Goal: Task Accomplishment & Management: Use online tool/utility

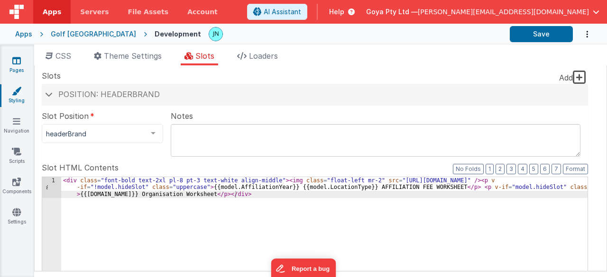
click at [31, 61] on link "Pages" at bounding box center [17, 65] width 34 height 19
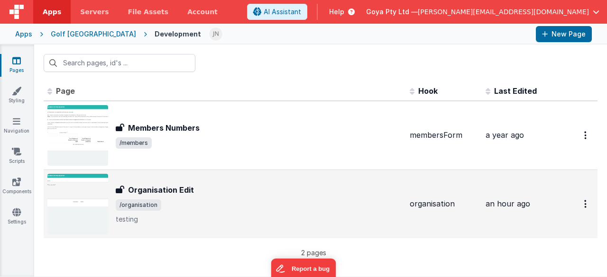
click at [246, 183] on div "Organisation Edit Organisation Edit /organisation testing" at bounding box center [224, 204] width 355 height 61
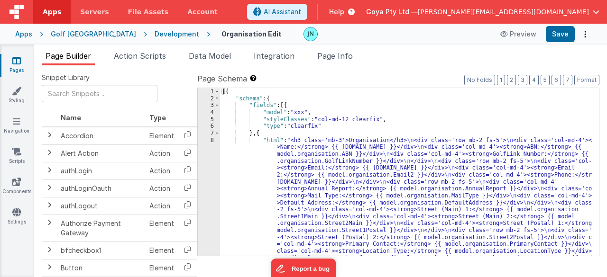
click at [369, 204] on div "[{ "schema" : { "fields" : [{ "model" : "xxx" , "styleClasses" : "col-md-12 cle…" at bounding box center [406, 259] width 372 height 342
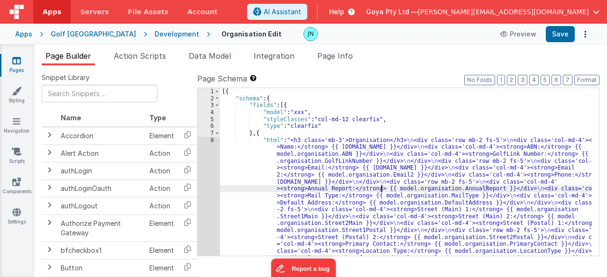
click at [382, 188] on div "[{ "schema" : { "fields" : [{ "model" : "xxx" , "styleClasses" : "col-md-12 cle…" at bounding box center [406, 259] width 372 height 342
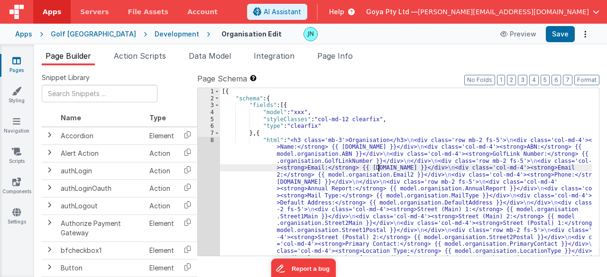
click at [379, 165] on div "[{ "schema" : { "fields" : [{ "model" : "xxx" , "styleClasses" : "col-md-12 cle…" at bounding box center [406, 259] width 372 height 342
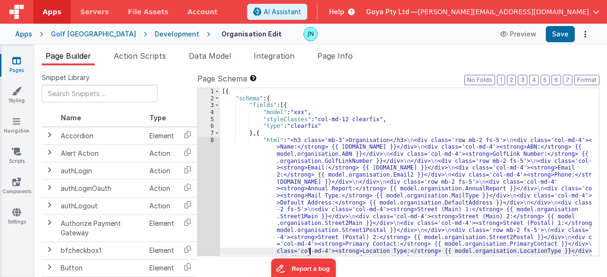
click at [310, 255] on div "[{ "schema" : { "fields" : [{ "model" : "xxx" , "styleClasses" : "col-md-12 cle…" at bounding box center [406, 259] width 372 height 342
click at [293, 183] on div "[{ "schema" : { "fields" : [{ "model" : "xxx" , "styleClasses" : "col-md-12 cle…" at bounding box center [406, 259] width 372 height 342
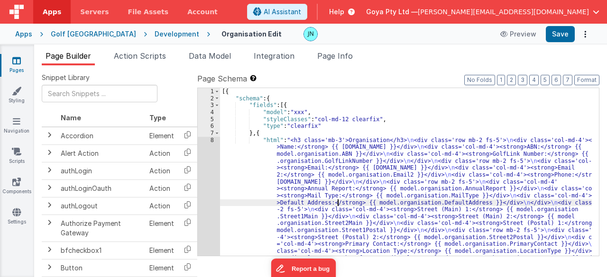
click at [337, 199] on div "[{ "schema" : { "fields" : [{ "model" : "xxx" , "styleClasses" : "col-md-12 cle…" at bounding box center [406, 259] width 372 height 342
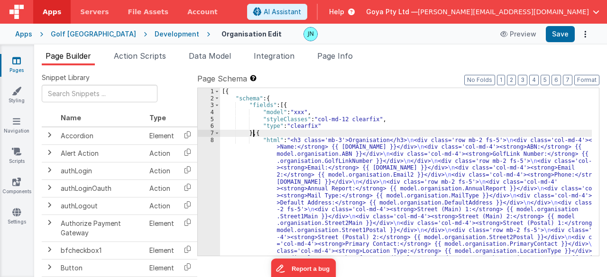
click at [254, 133] on div "[{ "schema" : { "fields" : [{ "model" : "xxx" , "styleClasses" : "col-md-12 cle…" at bounding box center [406, 259] width 372 height 342
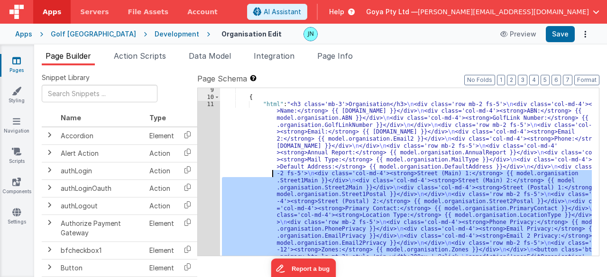
scroll to position [28, 0]
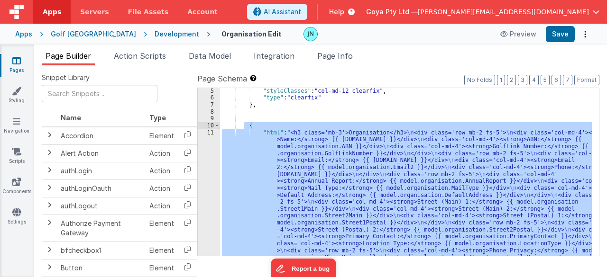
drag, startPoint x: 250, startPoint y: 227, endPoint x: 244, endPoint y: 127, distance: 100.3
click at [244, 127] on div ""styleClasses" : "col-md-12 clearfix" , "type" : "clearfix" } , { "html" : "<h3…" at bounding box center [406, 259] width 372 height 342
click at [273, 114] on div ""styleClasses" : "col-md-12 clearfix" , "type" : "clearfix" } , { "html" : "<h3…" at bounding box center [406, 259] width 372 height 342
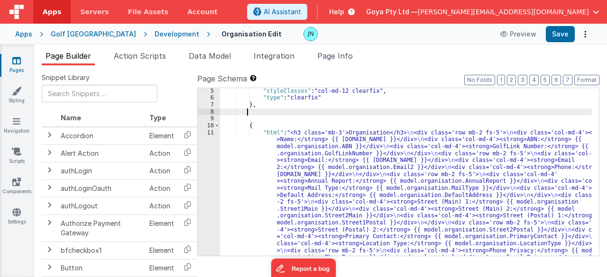
paste textarea
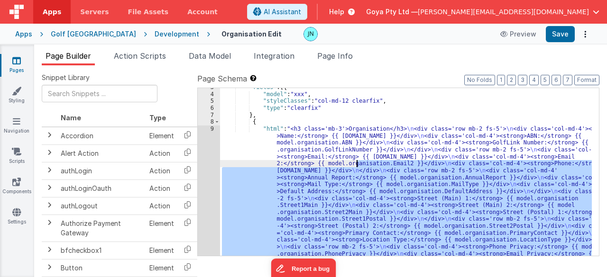
scroll to position [0, 0]
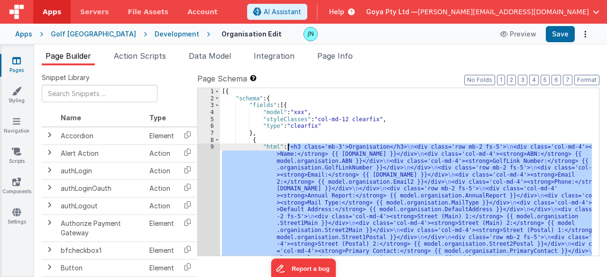
drag, startPoint x: 476, startPoint y: 203, endPoint x: 288, endPoint y: 149, distance: 195.3
click at [288, 149] on div "[{ "schema" : { "fields" : [{ "model" : "xxx" , "styleClasses" : "col-md-12 cle…" at bounding box center [406, 259] width 372 height 342
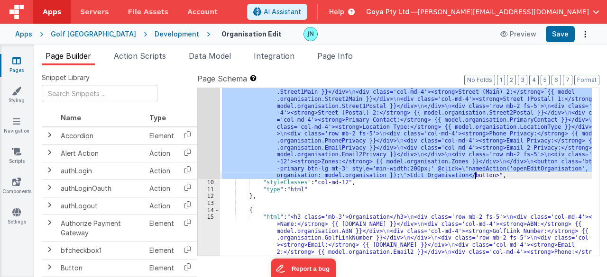
scroll to position [46, 0]
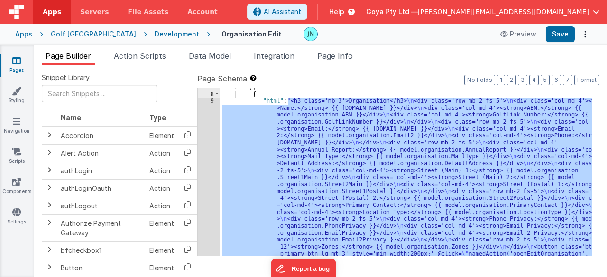
click at [354, 169] on div "} , { "html" : "<h3 class='mb-3'>Organisation</h3> \n <div class='row mb-2 fs-5…" at bounding box center [406, 172] width 372 height 168
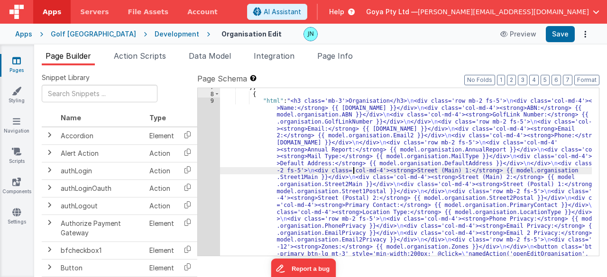
click at [210, 163] on div "7 8 9 10" at bounding box center [209, 255] width 22 height 342
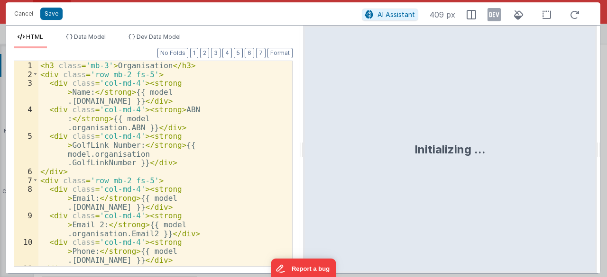
scroll to position [61, 0]
click at [242, 158] on div "< h3 class = 'mb-3' > Organisation </ h3 > < div class = 'row mb-2 fs-5' > < di…" at bounding box center [161, 191] width 247 height 261
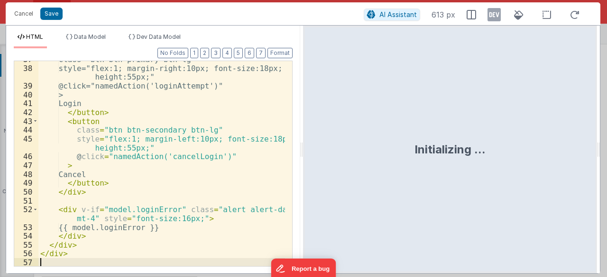
scroll to position [378, 0]
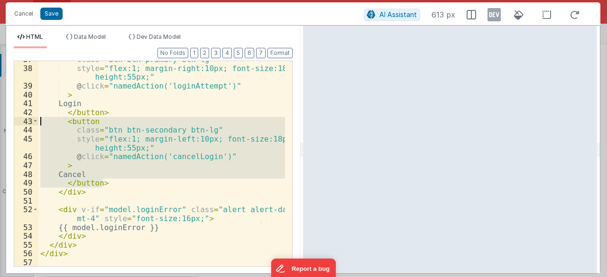
drag, startPoint x: 111, startPoint y: 180, endPoint x: 73, endPoint y: 132, distance: 61.1
click at [40, 122] on div "class = "btn btn-primary btn-lg" style = "flex:1; margin-right:10px; font-size:…" at bounding box center [161, 167] width 247 height 224
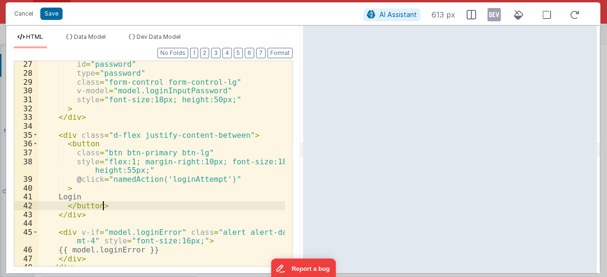
scroll to position [307, 0]
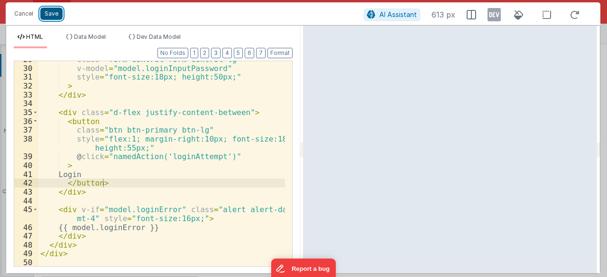
click at [56, 12] on button "Save" at bounding box center [51, 14] width 22 height 12
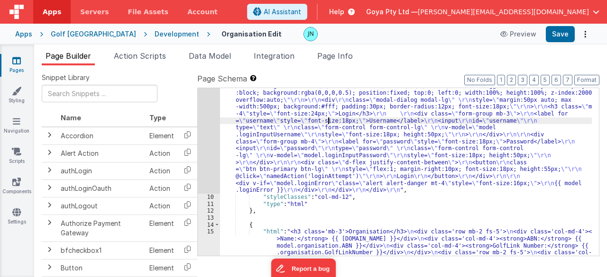
click at [211, 131] on div "9" at bounding box center [209, 138] width 22 height 111
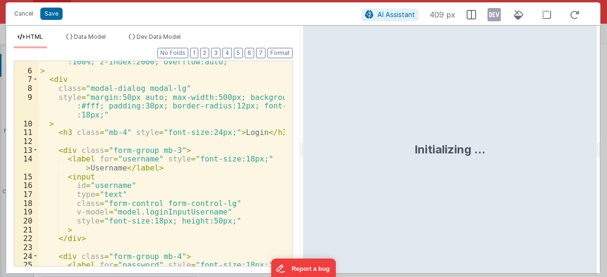
scroll to position [57, 0]
click at [27, 17] on button "Cancel" at bounding box center [23, 13] width 28 height 13
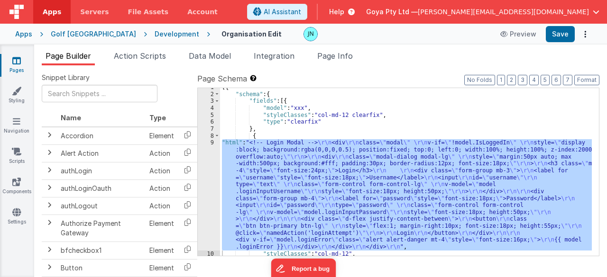
scroll to position [4, 0]
click at [352, 159] on div "[{ "schema" : { "fields" : [{ "model" : "xxx" , "styleClasses" : "col-md-12 cle…" at bounding box center [406, 172] width 372 height 168
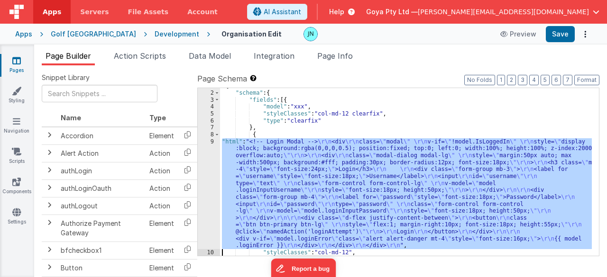
click at [209, 172] on div "9" at bounding box center [209, 193] width 22 height 111
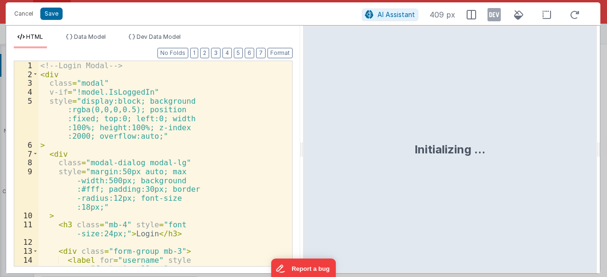
scroll to position [6, 0]
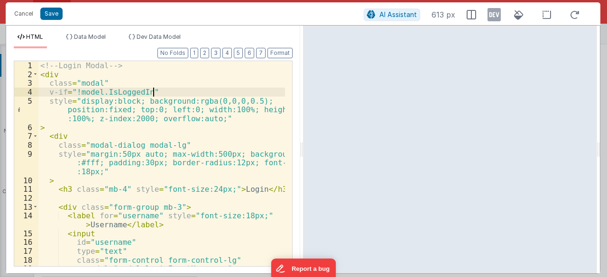
click at [159, 90] on div "<!-- Login Modal --> < div class = "modal" v-if = "!model.IsLoggedIn" style = "…" at bounding box center [161, 173] width 247 height 224
drag, startPoint x: 144, startPoint y: 90, endPoint x: 75, endPoint y: 94, distance: 68.9
click at [75, 94] on div "<!-- Login Modal --> < div class = "modal" v-if = "!model.IsLoggedIn" style = "…" at bounding box center [161, 173] width 247 height 224
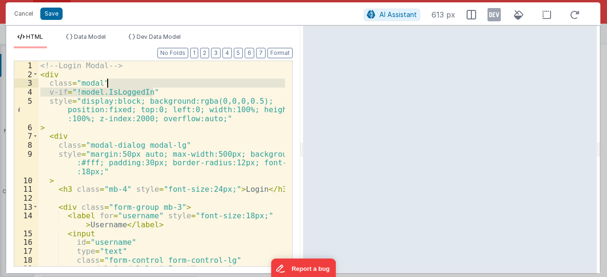
drag, startPoint x: 159, startPoint y: 90, endPoint x: 147, endPoint y: 84, distance: 13.4
click at [147, 84] on div "<!-- Login Modal --> < div class = "modal" v-if = "!model.IsLoggedIn" style = "…" at bounding box center [161, 173] width 247 height 224
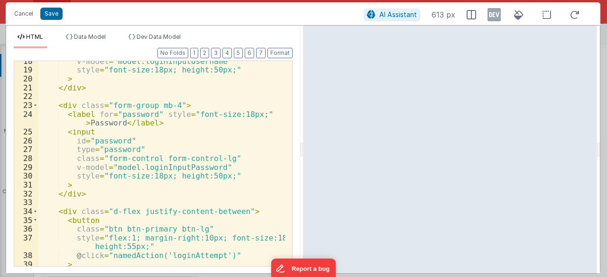
scroll to position [298, 0]
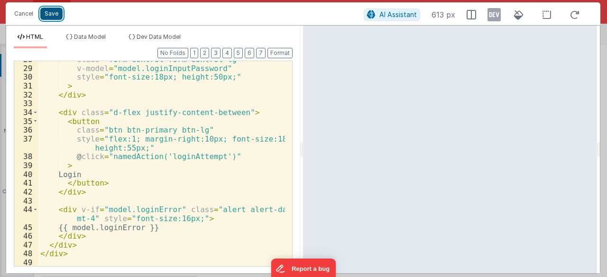
click at [57, 13] on button "Save" at bounding box center [51, 14] width 22 height 12
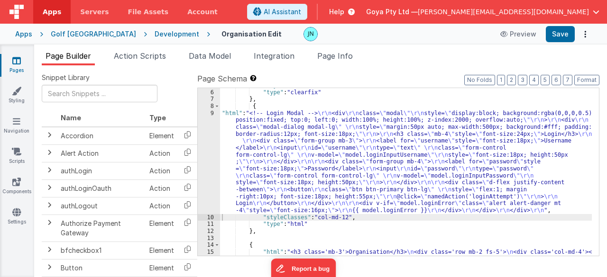
scroll to position [63, 0]
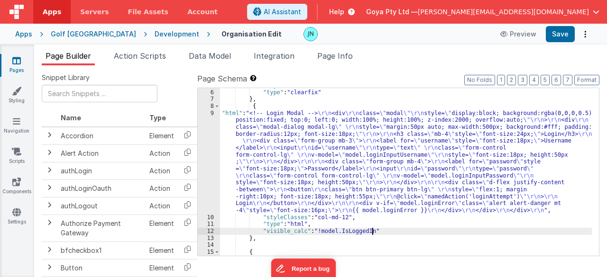
scroll to position [34, 0]
click at [560, 31] on button "Save" at bounding box center [560, 34] width 29 height 16
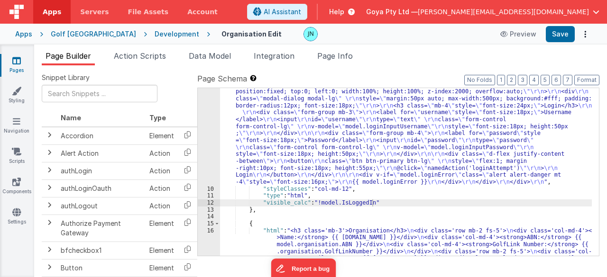
scroll to position [148, 0]
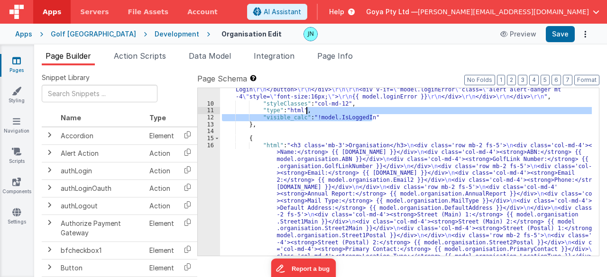
drag, startPoint x: 385, startPoint y: 115, endPoint x: 358, endPoint y: 110, distance: 27.4
click at [358, 110] on div ""html" : "<!-- Login Modal --> \r\n <div \r\n class= \" modal \"\r\n style= \" …" at bounding box center [406, 216] width 372 height 440
click at [387, 121] on div ""html" : "<!-- Login Modal --> \r\n <div \r\n class= \" modal \"\r\n style= \" …" at bounding box center [406, 216] width 372 height 440
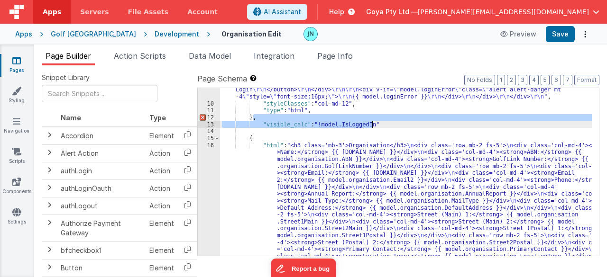
click at [403, 118] on div ""html" : "<!-- Login Modal --> \r\n <div \r\n class= \" modal \"\r\n style= \" …" at bounding box center [406, 172] width 372 height 168
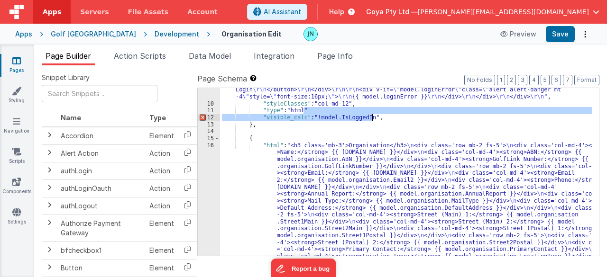
click at [372, 119] on div ""html" : "<!-- Login Modal --> \r\n <div \r\n class= \" modal \"\r\n style= \" …" at bounding box center [406, 172] width 372 height 168
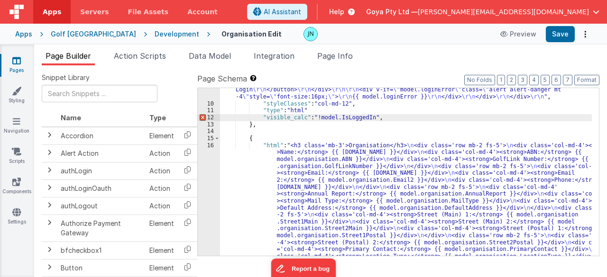
click at [376, 118] on div ""html" : "<!-- Login Modal --> \r\n <div \r\n class= \" modal \"\r\n style= \" …" at bounding box center [406, 216] width 372 height 440
click at [389, 114] on div ""html" : "<!-- Login Modal --> \r\n <div \r\n class= \" modal \"\r\n style= \" …" at bounding box center [406, 216] width 372 height 440
click at [388, 111] on div ""html" : "<!-- Login Modal --> \r\n <div \r\n class= \" modal \"\r\n style= \" …" at bounding box center [406, 216] width 372 height 440
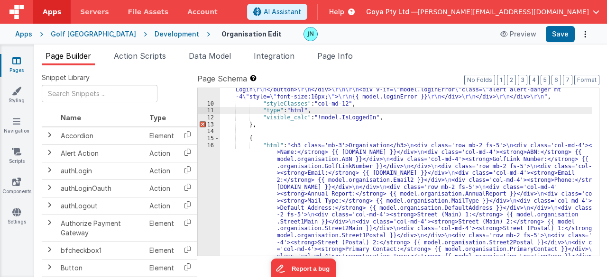
click at [401, 117] on div ""html" : "<!-- Login Modal --> \r\n <div \r\n class= \" modal \"\r\n style= \" …" at bounding box center [406, 216] width 372 height 440
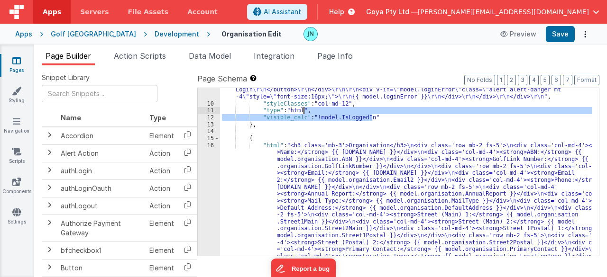
drag, startPoint x: 384, startPoint y: 117, endPoint x: 303, endPoint y: 111, distance: 81.2
click at [303, 111] on div ""html" : "<!-- Login Modal --> \r\n <div \r\n class= \" modal \"\r\n style= \" …" at bounding box center [406, 216] width 372 height 440
click at [415, 128] on div ""html" : "<!-- Login Modal --> \r\n <div \r\n class= \" modal \"\r\n style= \" …" at bounding box center [406, 216] width 372 height 440
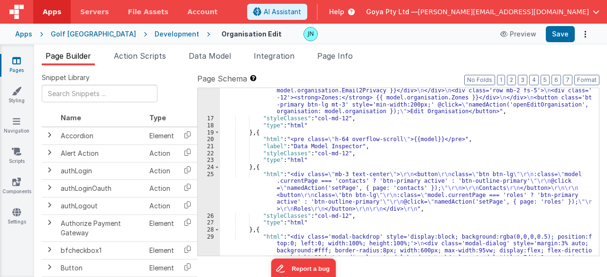
scroll to position [341, 0]
click at [317, 128] on div ""html" : "<h3 class='mb-3'>Organisation</h3> \n <div class='row mb-2 fs-5'> \n …" at bounding box center [406, 272] width 372 height 648
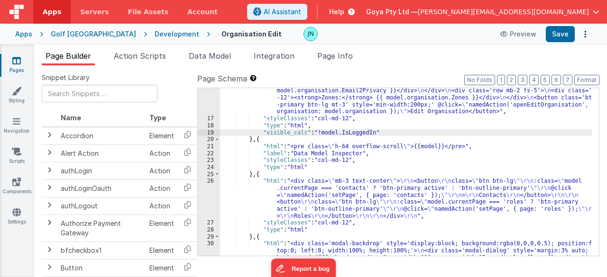
click at [318, 129] on div ""html" : "<h3 class='mb-3'>Organisation</h3> \n <div class='row mb-2 fs-5'> \n …" at bounding box center [406, 272] width 372 height 648
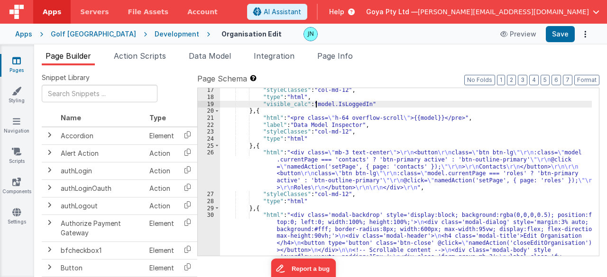
scroll to position [370, 0]
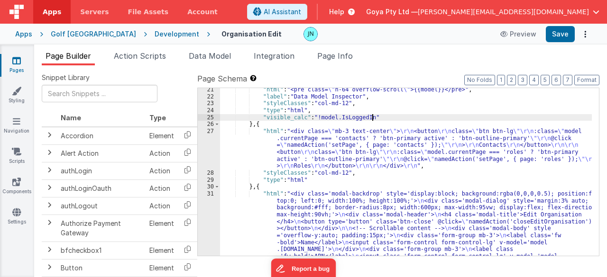
scroll to position [398, 0]
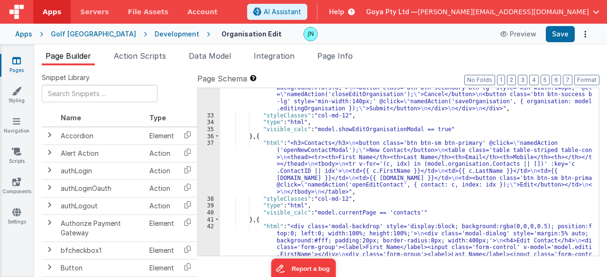
scroll to position [797, 0]
click at [406, 211] on div ""html" : "<div class='modal-backdrop' style='display:block; background:rgba(0,0…" at bounding box center [406, 78] width 372 height 558
drag, startPoint x: 410, startPoint y: 211, endPoint x: 419, endPoint y: 209, distance: 9.4
click at [410, 211] on div ""html" : "<div class='modal-backdrop' style='display:block; background:rgba(0,0…" at bounding box center [406, 78] width 372 height 558
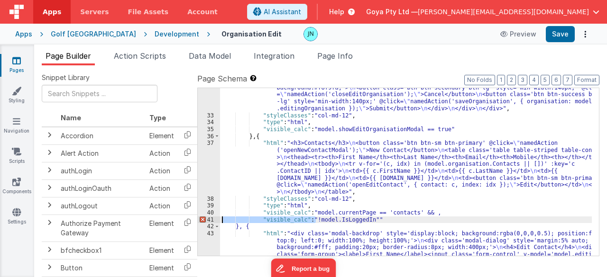
drag, startPoint x: 316, startPoint y: 220, endPoint x: 209, endPoint y: 218, distance: 106.7
click at [209, 218] on div "32 33 34 35 36 37 38 39 40 41 42 43 44 45 46 47 48 49 50 51 52 53 54 55 56 57 5…" at bounding box center [398, 172] width 402 height 169
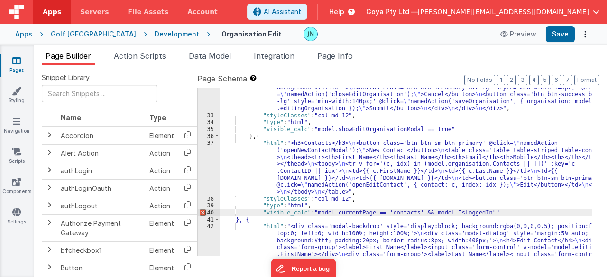
click at [474, 213] on div ""html" : "<div class='modal-backdrop' style='display:block; background:rgba(0,0…" at bounding box center [406, 78] width 372 height 558
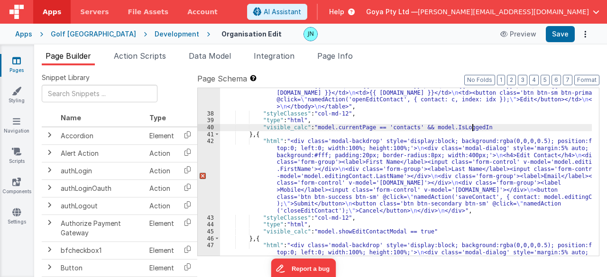
scroll to position [882, 0]
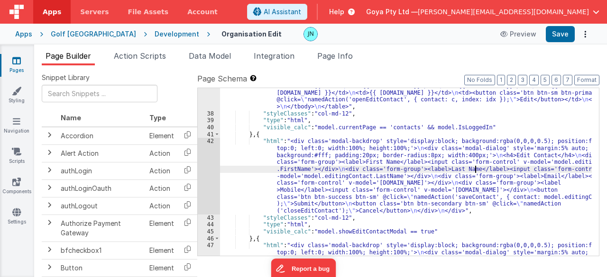
click at [474, 169] on div ""html" : "<h3>Contacts</h3> \n <button class='btn btn-sm btn-primary' @click= \…" at bounding box center [406, 205] width 372 height 301
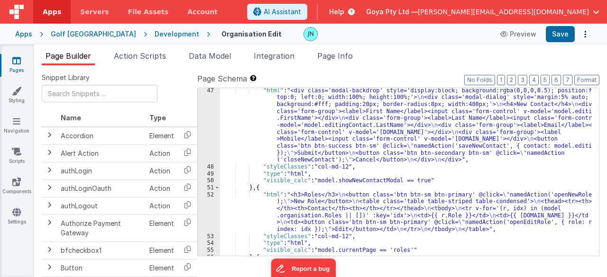
scroll to position [867, 0]
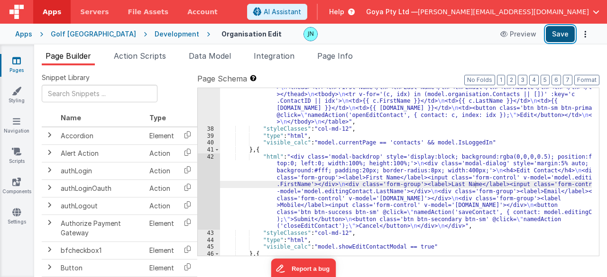
click at [557, 39] on button "Save" at bounding box center [560, 34] width 29 height 16
click at [139, 55] on span "Action Scripts" at bounding box center [140, 55] width 52 height 9
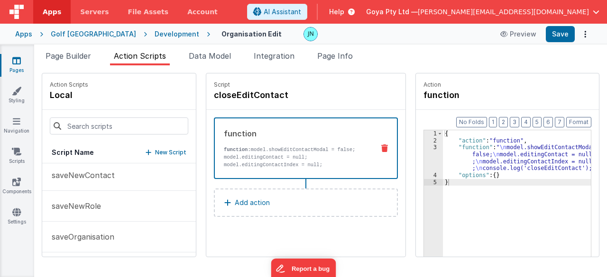
scroll to position [526, 0]
click at [155, 155] on p "New Script" at bounding box center [170, 152] width 31 height 9
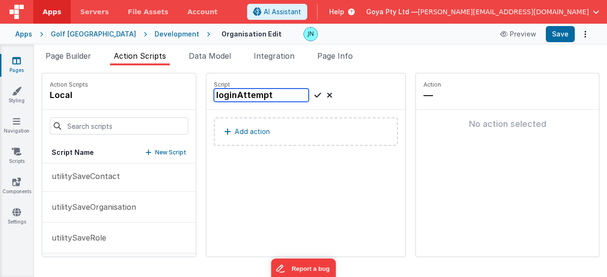
type input "loginAttempt"
drag, startPoint x: 303, startPoint y: 94, endPoint x: 288, endPoint y: 102, distance: 16.3
click at [314, 94] on icon at bounding box center [317, 95] width 7 height 11
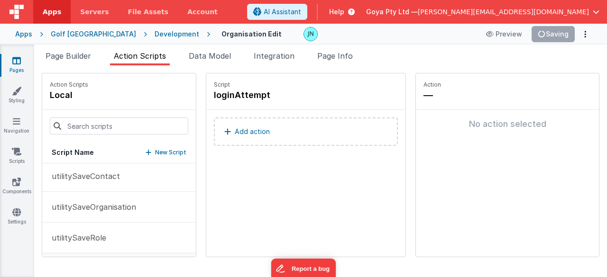
click at [252, 129] on p "Add action" at bounding box center [252, 131] width 35 height 11
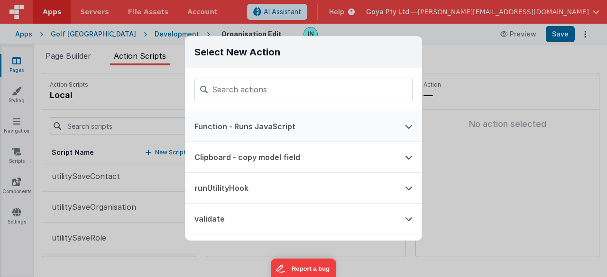
click at [265, 130] on button "Function - Runs JavaScript" at bounding box center [290, 126] width 211 height 30
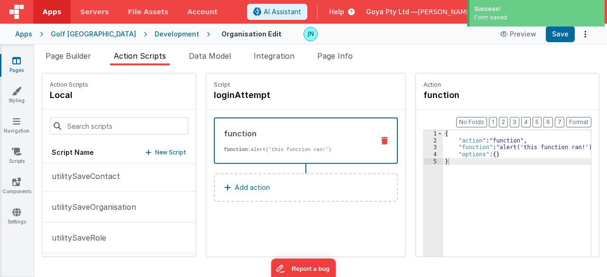
click at [499, 147] on div "{ "action" : "function" , "function" : "alert('this function ran!')" , "options…" at bounding box center [524, 215] width 162 height 171
click at [424, 147] on div "3" at bounding box center [433, 147] width 19 height 7
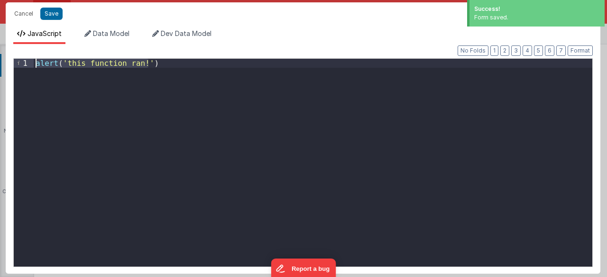
drag, startPoint x: 304, startPoint y: 106, endPoint x: 0, endPoint y: 56, distance: 307.5
click at [0, 56] on div "Cancel Save AI Assistant JavaScript Data Model Dev Data Model Format 7 6 5 4 3 …" at bounding box center [303, 138] width 607 height 277
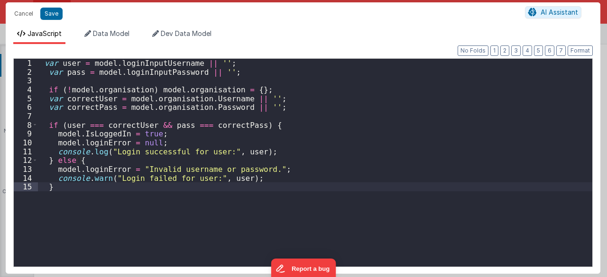
click at [328, 129] on div "var user = model . loginInputUsername || '' ; var pass = model . loginInputPass…" at bounding box center [315, 172] width 555 height 226
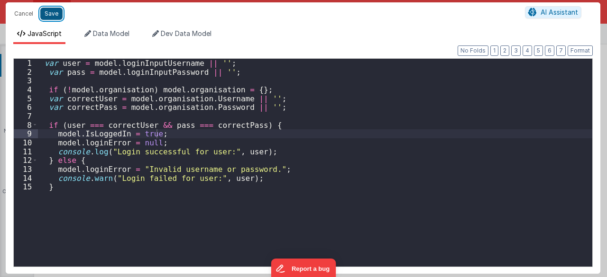
click at [50, 13] on button "Save" at bounding box center [51, 14] width 22 height 12
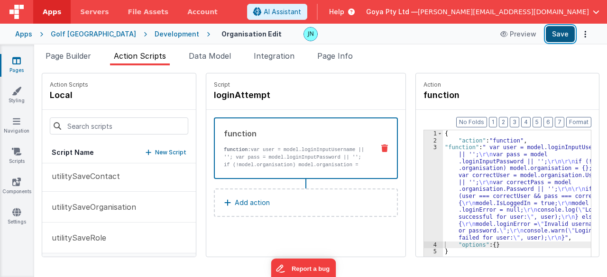
click at [570, 36] on button "Save" at bounding box center [560, 34] width 29 height 16
click at [470, 185] on div "{ "action" : "function" , "function" : " var user = model.loginInputUsername ||…" at bounding box center [524, 215] width 162 height 171
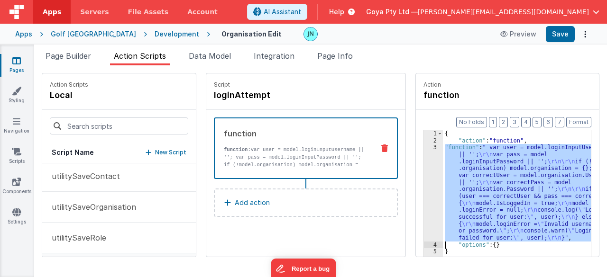
click at [424, 180] on div "3" at bounding box center [433, 192] width 19 height 97
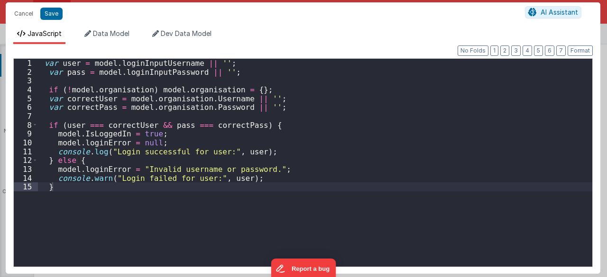
click at [295, 110] on div "var user = model . loginInputUsername || '' ; var pass = model . loginInputPass…" at bounding box center [315, 172] width 555 height 226
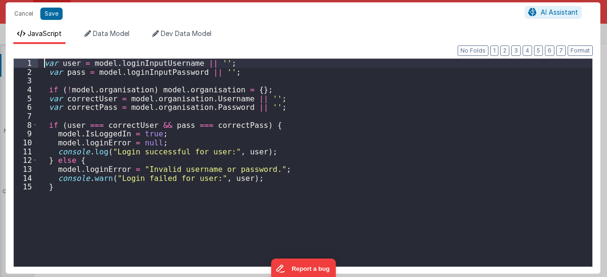
click at [43, 66] on div "var user = model . loginInputUsername || '' ; var pass = model . loginInputPass…" at bounding box center [315, 172] width 555 height 226
click at [253, 73] on div "var user = model . loginInputUsername || '' ; var pass = model . loginInputPass…" at bounding box center [315, 172] width 555 height 226
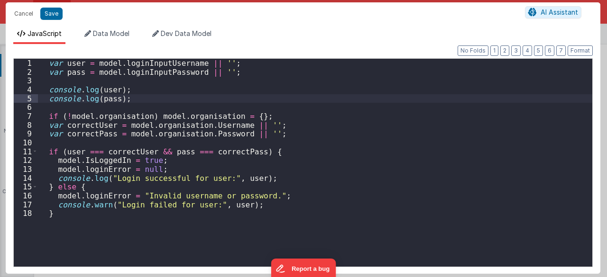
click at [274, 128] on div "var user = model . loginInputUsername || '' ; var pass = model . loginInputPass…" at bounding box center [315, 172] width 555 height 226
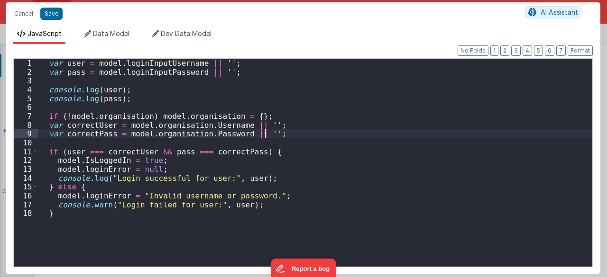
click at [274, 138] on div "var user = model . loginInputUsername || '' ; var pass = model . loginInputPass…" at bounding box center [315, 172] width 555 height 226
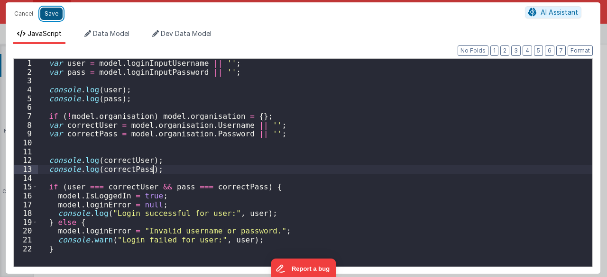
click at [56, 14] on button "Save" at bounding box center [51, 14] width 22 height 12
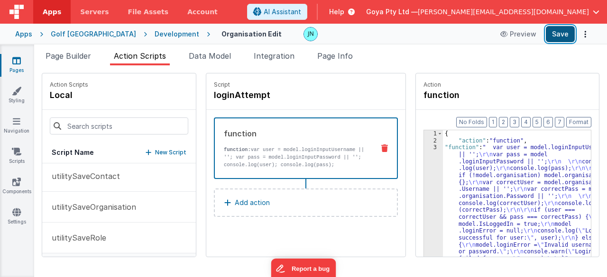
click at [560, 33] on button "Save" at bounding box center [560, 34] width 29 height 16
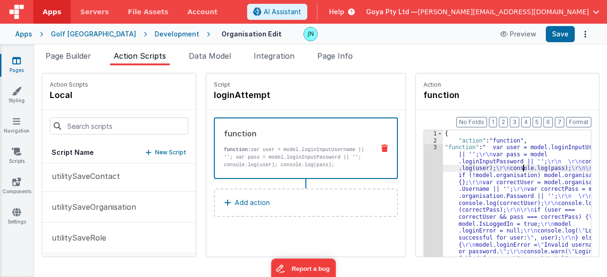
click at [510, 166] on div "{ "action" : "function" , "function" : " var user = model.loginInputUsername ||…" at bounding box center [524, 215] width 162 height 171
click at [424, 180] on div "3" at bounding box center [433, 203] width 19 height 118
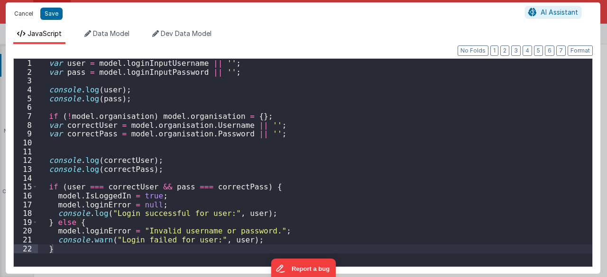
click at [16, 18] on button "Cancel" at bounding box center [23, 13] width 28 height 13
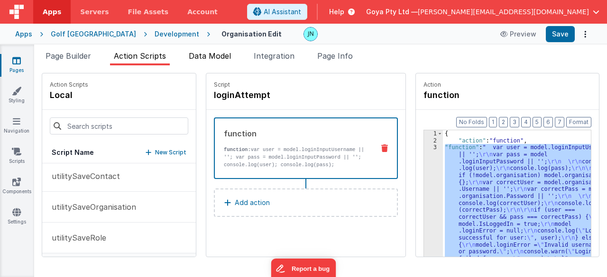
click at [200, 51] on li "Data Model" at bounding box center [210, 57] width 50 height 15
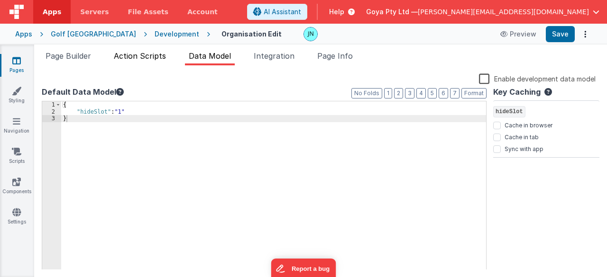
click at [133, 55] on span "Action Scripts" at bounding box center [140, 55] width 52 height 9
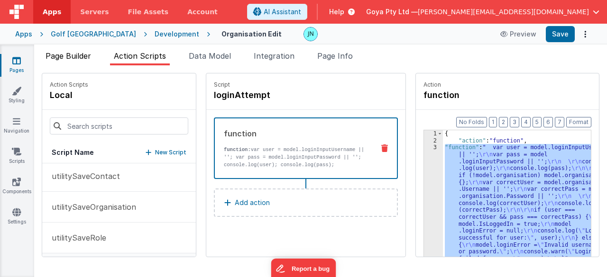
drag, startPoint x: 75, startPoint y: 51, endPoint x: 81, endPoint y: 56, distance: 7.4
click at [75, 51] on span "Page Builder" at bounding box center [69, 55] width 46 height 9
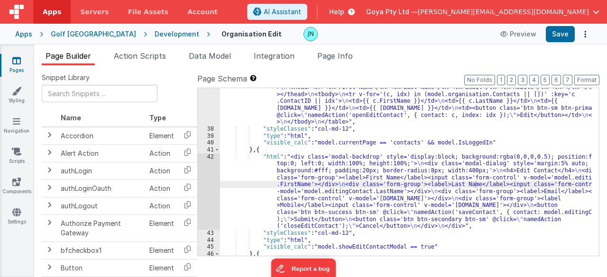
click at [317, 171] on div ""html" : "<h3>Contacts</h3> \n <button class='btn btn-sm btn-primary' @click= \…" at bounding box center [406, 220] width 372 height 301
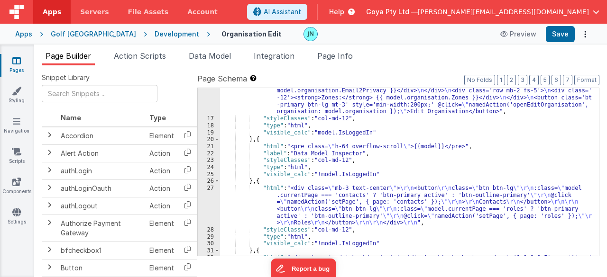
scroll to position [341, 0]
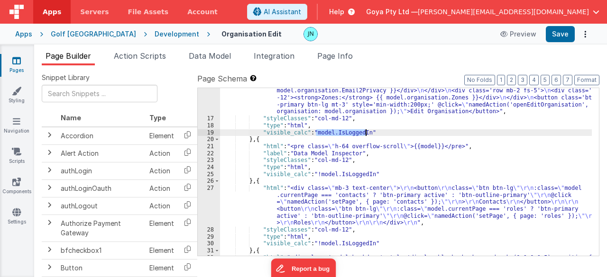
drag, startPoint x: 316, startPoint y: 134, endPoint x: 365, endPoint y: 132, distance: 48.9
click at [365, 132] on div ""html" : "<h3 class='mb-3'>Organisation</h3> \n <div class='row mb-2 fs-5'> \n …" at bounding box center [406, 272] width 372 height 648
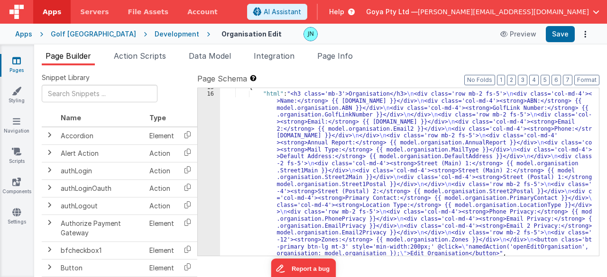
scroll to position [398, 0]
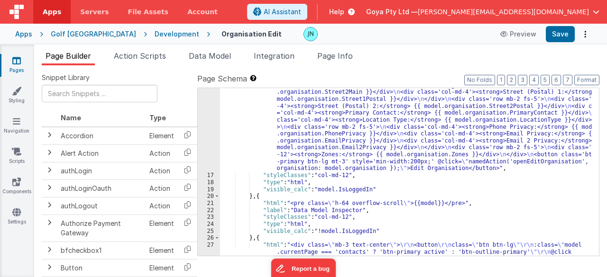
scroll to position [313, 0]
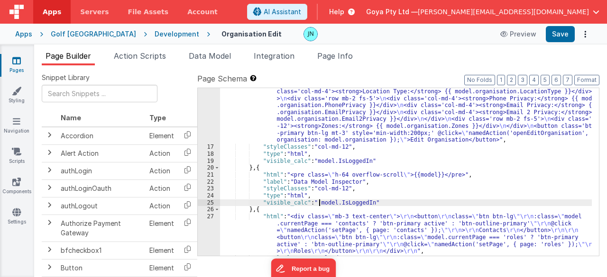
click at [319, 201] on div ""html" : "<h3 class='mb-3'>Organisation</h3> \n <div class='row mb-2 fs-5'> \n …" at bounding box center [406, 148] width 372 height 342
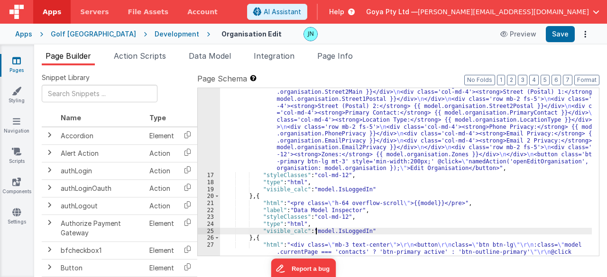
scroll to position [228, 0]
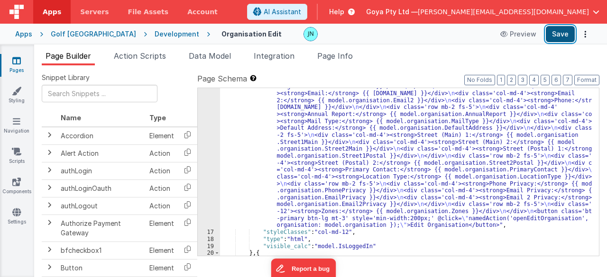
click at [555, 35] on button "Save" at bounding box center [560, 34] width 29 height 16
click at [146, 52] on span "Action Scripts" at bounding box center [140, 55] width 52 height 9
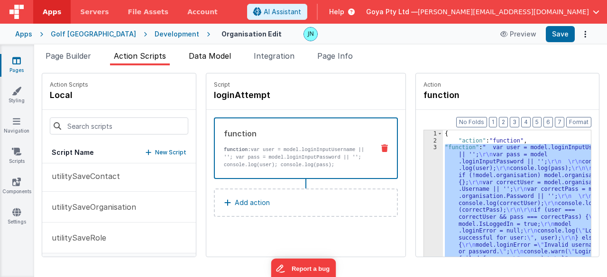
click at [202, 53] on span "Data Model" at bounding box center [210, 55] width 42 height 9
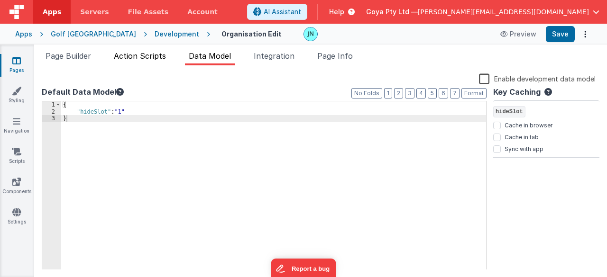
click at [138, 55] on span "Action Scripts" at bounding box center [140, 55] width 52 height 9
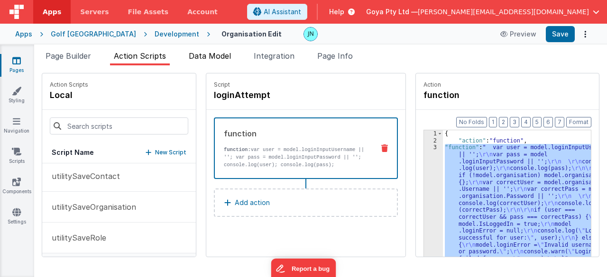
click at [203, 57] on span "Data Model" at bounding box center [210, 55] width 42 height 9
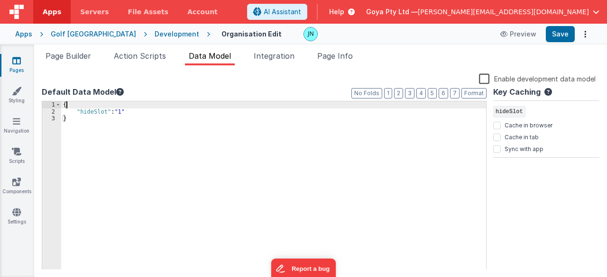
click at [128, 108] on div "{ "hideSlot" : "1" }" at bounding box center [273, 192] width 425 height 183
click at [131, 112] on div "{ "hideSlot" : "1" }" at bounding box center [273, 192] width 425 height 183
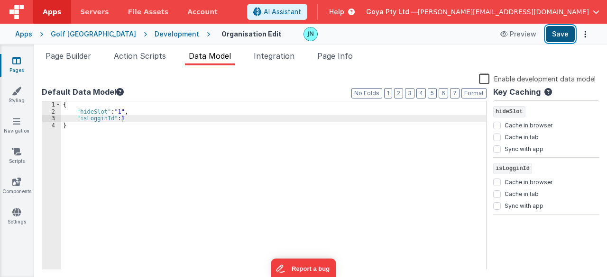
click at [560, 34] on button "Save" at bounding box center [560, 34] width 29 height 16
drag, startPoint x: 109, startPoint y: 121, endPoint x: 124, endPoint y: 112, distance: 17.8
click at [109, 121] on div "{ "hideSlot" : "1" , "isLogginId" : 1 }" at bounding box center [273, 192] width 425 height 183
drag, startPoint x: 102, startPoint y: 119, endPoint x: 129, endPoint y: 110, distance: 28.2
click at [102, 119] on div "{ "hideSlot" : "1" , "isLogginIn" : 1 }" at bounding box center [273, 192] width 425 height 183
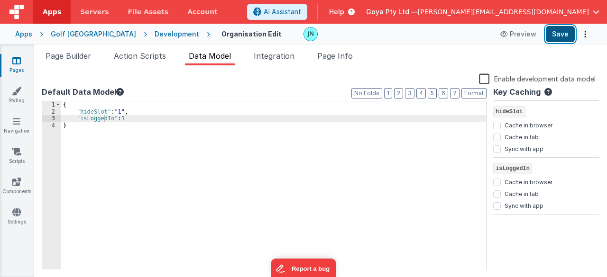
click at [565, 32] on button "Save" at bounding box center [560, 34] width 29 height 16
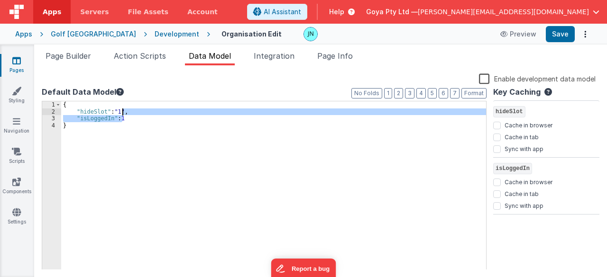
drag, startPoint x: 136, startPoint y: 118, endPoint x: 127, endPoint y: 111, distance: 11.2
click at [123, 113] on div "{ "hideSlot" : "1" , "isLoggedIn" : 1 }" at bounding box center [273, 192] width 425 height 183
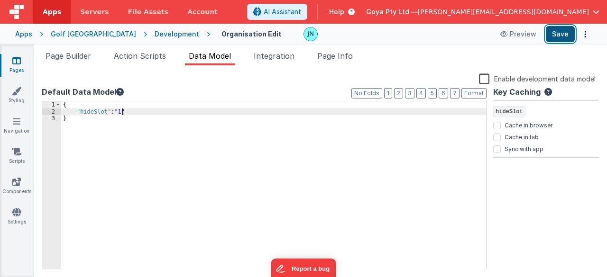
click at [559, 37] on button "Save" at bounding box center [560, 34] width 29 height 16
click at [82, 47] on div "Page Builder Action Scripts Data Model Integration Page Info Snippet Library Na…" at bounding box center [320, 161] width 573 height 233
click at [83, 46] on div "Page Builder Action Scripts Data Model Integration Page Info Snippet Library Na…" at bounding box center [320, 161] width 573 height 233
click at [79, 49] on div "Page Builder Action Scripts Data Model Integration Page Info Snippet Library Na…" at bounding box center [320, 161] width 573 height 233
click at [74, 53] on span "Page Builder" at bounding box center [69, 55] width 46 height 9
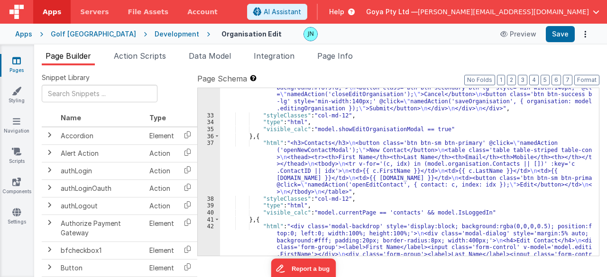
scroll to position [825, 0]
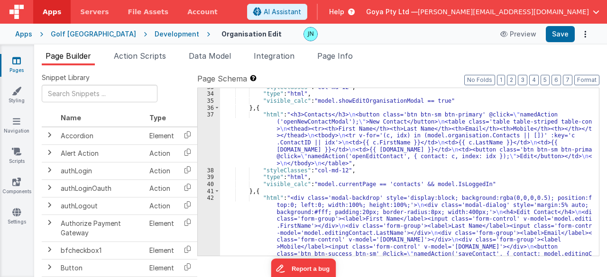
click at [347, 183] on div ""styleClasses" : "col-md-12" , "type" : "html" , "visible_calc" : "model.showEd…" at bounding box center [406, 210] width 372 height 252
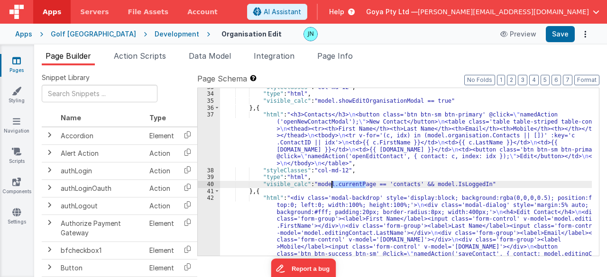
click at [479, 126] on div ""styleClasses" : "col-md-12" , "type" : "html" , "visible_calc" : "model.showEd…" at bounding box center [406, 210] width 372 height 252
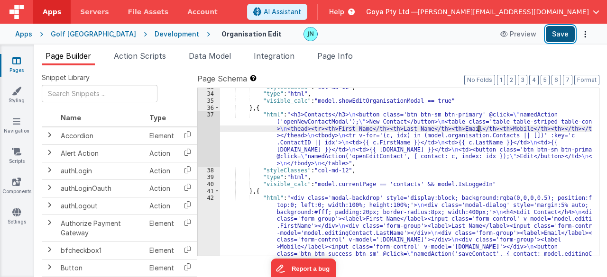
click at [553, 34] on button "Save" at bounding box center [560, 34] width 29 height 16
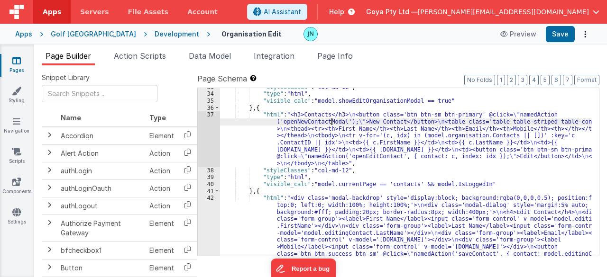
click at [332, 123] on div ""styleClasses" : "col-md-12" , "type" : "html" , "visible_calc" : "model.showEd…" at bounding box center [406, 210] width 372 height 252
click at [298, 170] on div ""styleClasses" : "col-md-12" , "type" : "html" , "visible_calc" : "model.showEd…" at bounding box center [406, 210] width 372 height 252
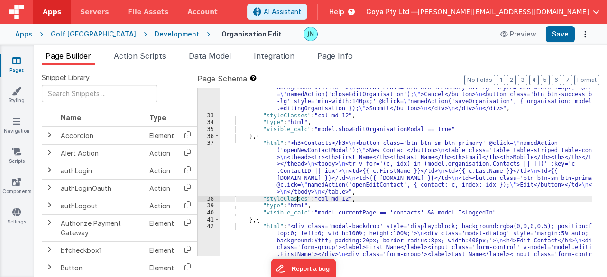
scroll to position [797, 0]
click at [304, 164] on div ""html" : "<div class='modal-backdrop' style='display:block; background:rgba(0,0…" at bounding box center [406, 78] width 372 height 558
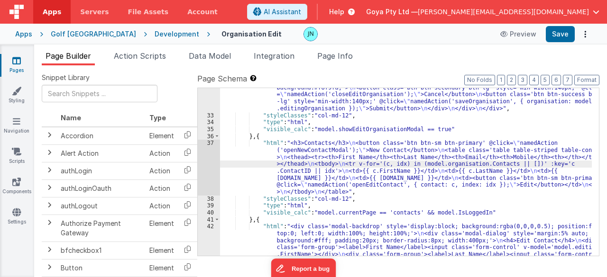
click at [206, 161] on div "37" at bounding box center [209, 167] width 22 height 55
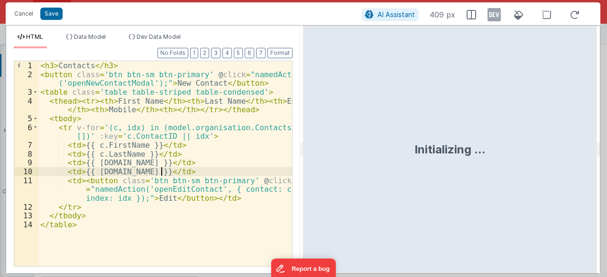
click at [251, 174] on div "< h3 > Contacts </ h3 > < button class = 'btn btn-sm btn-primary' @ click = "na…" at bounding box center [165, 173] width 254 height 224
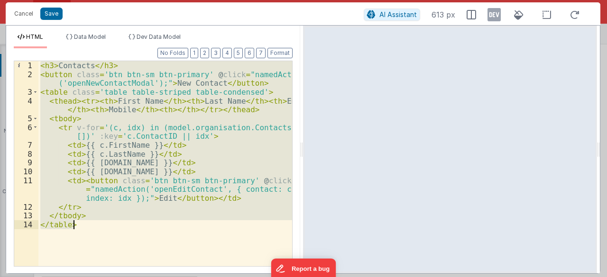
drag, startPoint x: 138, startPoint y: 196, endPoint x: 133, endPoint y: 198, distance: 5.3
click at [138, 196] on div "< h3 > Contacts </ h3 > < button class = 'btn btn-sm btn-primary' @ click = "na…" at bounding box center [165, 163] width 254 height 205
drag, startPoint x: 90, startPoint y: 236, endPoint x: 0, endPoint y: -13, distance: 264.7
click at [0, 0] on html "Cancel Save AI Assistant 613 px HTML Data Model Dev Data Model Format 7 6 5 4 3…" at bounding box center [303, 138] width 607 height 277
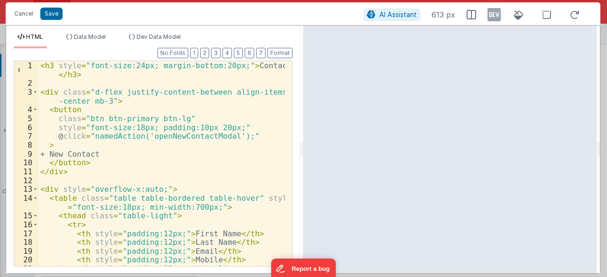
scroll to position [0, 0]
drag, startPoint x: 64, startPoint y: 154, endPoint x: 95, endPoint y: 145, distance: 31.5
click at [64, 154] on div "< h3 style = "font-size:24px; margin-bottom:20px;" > Contacts </ h3 > < div cla…" at bounding box center [161, 182] width 247 height 242
drag, startPoint x: 55, startPoint y: 17, endPoint x: 304, endPoint y: 73, distance: 255.6
click at [55, 17] on button "Save" at bounding box center [51, 14] width 22 height 12
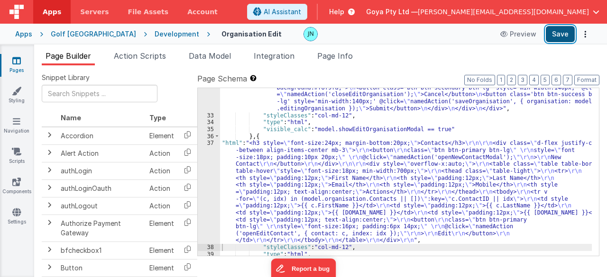
click at [554, 32] on button "Save" at bounding box center [560, 34] width 29 height 16
click at [369, 181] on div ""html" : "<div class='modal-backdrop' style='display:block; background:rgba(0,0…" at bounding box center [406, 43] width 372 height 488
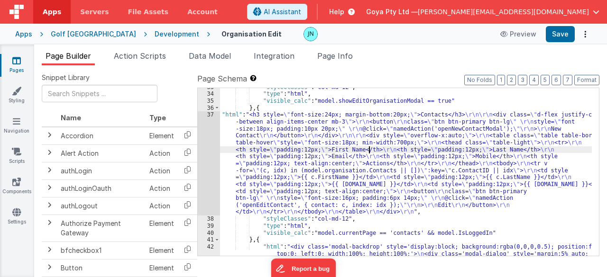
scroll to position [825, 0]
click at [207, 163] on div "37" at bounding box center [209, 163] width 22 height 104
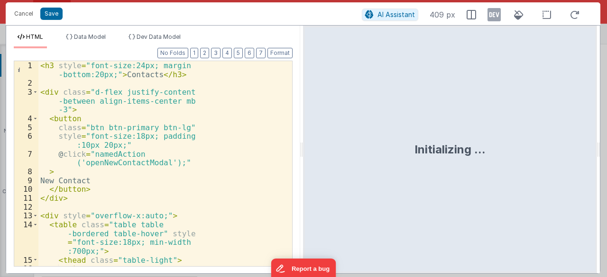
click at [232, 167] on div "< h3 style = "font-size:24px; margin -bottom:20px;" > Contacts </ h3 > < div cl…" at bounding box center [161, 182] width 247 height 242
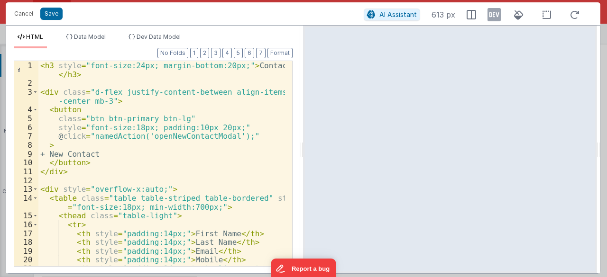
scroll to position [0, 0]
click at [64, 152] on div "< h3 style = "font-size:24px; margin-bottom:20px;" > Contacts </ h3 > < div cla…" at bounding box center [161, 182] width 247 height 242
drag, startPoint x: 55, startPoint y: 15, endPoint x: 241, endPoint y: 111, distance: 210.4
click at [55, 15] on button "Save" at bounding box center [51, 14] width 22 height 12
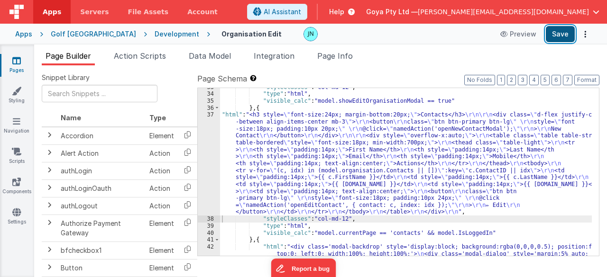
click at [558, 33] on button "Save" at bounding box center [560, 34] width 29 height 16
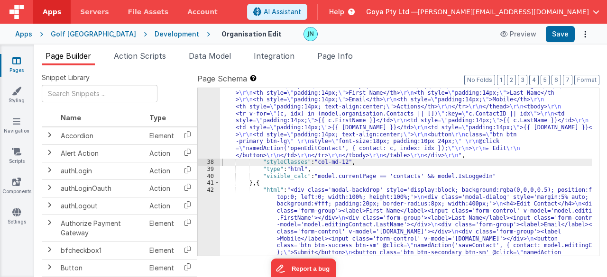
scroll to position [967, 0]
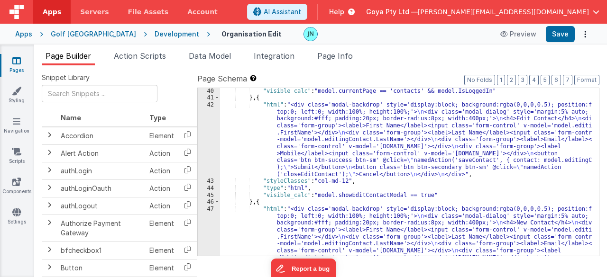
click at [330, 171] on div ""visible_calc" : "model.currentPage == 'contacts' && model.IsLoggedIn" } , { "h…" at bounding box center [406, 214] width 372 height 252
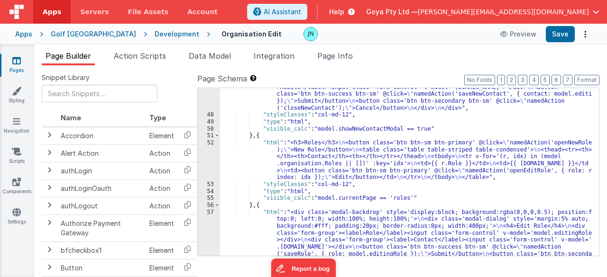
scroll to position [1138, 0]
click at [327, 163] on div ""html" : "<div class='modal-backdrop' style='display:block; background:rgba(0,0…" at bounding box center [406, 185] width 372 height 301
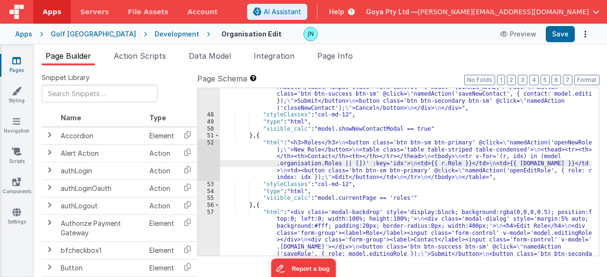
click at [205, 157] on div "52" at bounding box center [209, 160] width 22 height 42
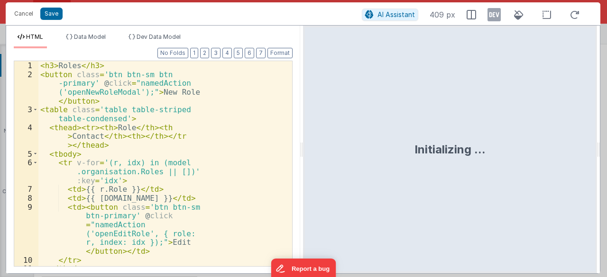
click at [254, 171] on div "< h3 > Roles </ h3 > < button class = 'btn btn-sm btn -primary' @ click = "name…" at bounding box center [161, 173] width 247 height 224
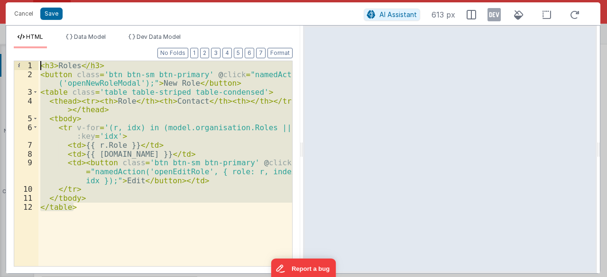
drag, startPoint x: 155, startPoint y: 215, endPoint x: 0, endPoint y: 37, distance: 235.6
click at [0, 37] on div "Cancel Save AI Assistant 613 px HTML Data Model Dev Data Model Format 7 6 5 4 3…" at bounding box center [303, 138] width 607 height 277
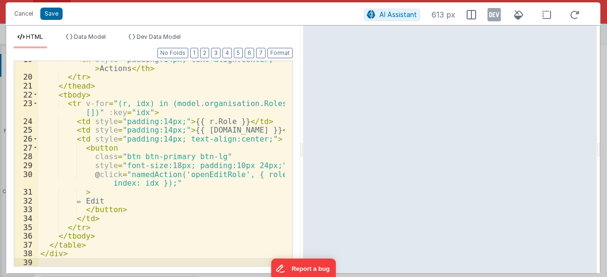
scroll to position [0, 0]
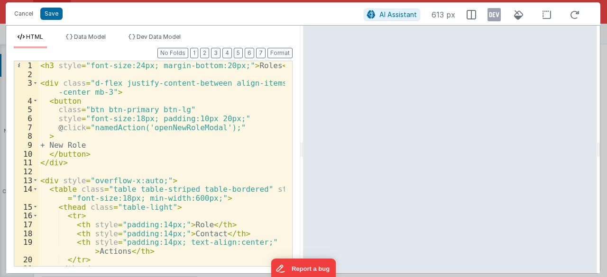
drag, startPoint x: 65, startPoint y: 145, endPoint x: 69, endPoint y: 141, distance: 5.4
click at [65, 145] on div "< h3 style = "font-size:24px; margin-bottom:20px;" > Roles </ h3 > < div class …" at bounding box center [161, 173] width 247 height 224
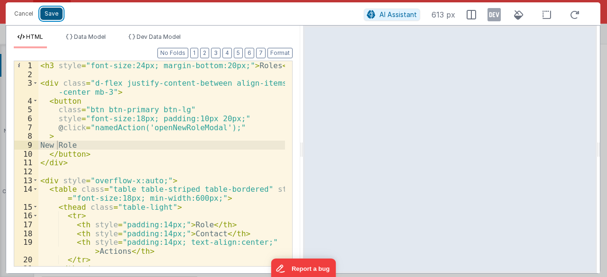
click at [52, 8] on button "Save" at bounding box center [51, 14] width 22 height 12
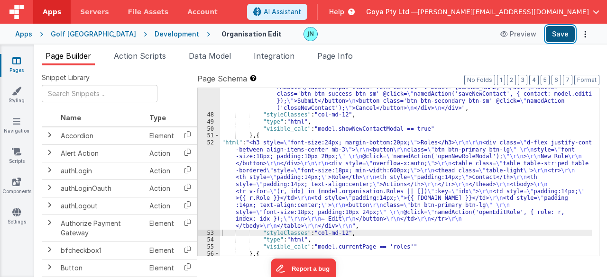
click at [563, 36] on button "Save" at bounding box center [560, 34] width 29 height 16
